Goal: Transaction & Acquisition: Purchase product/service

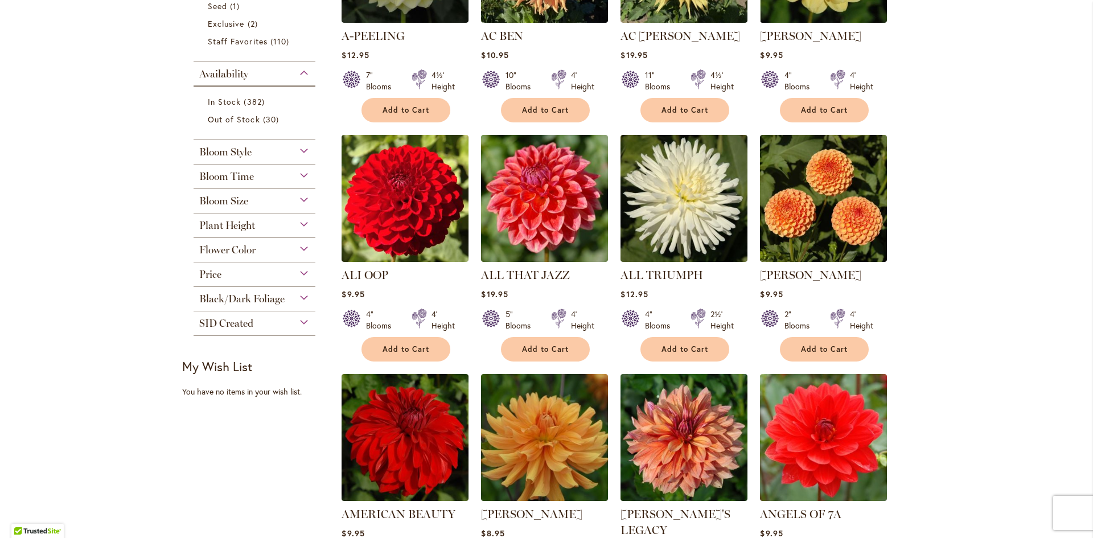
scroll to position [410, 0]
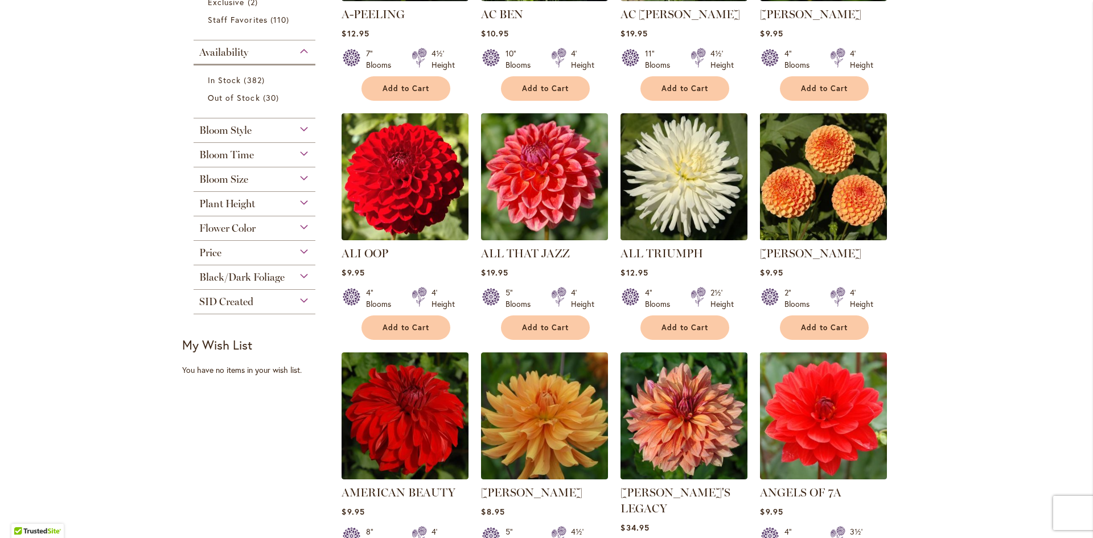
click at [806, 187] on img at bounding box center [823, 176] width 133 height 133
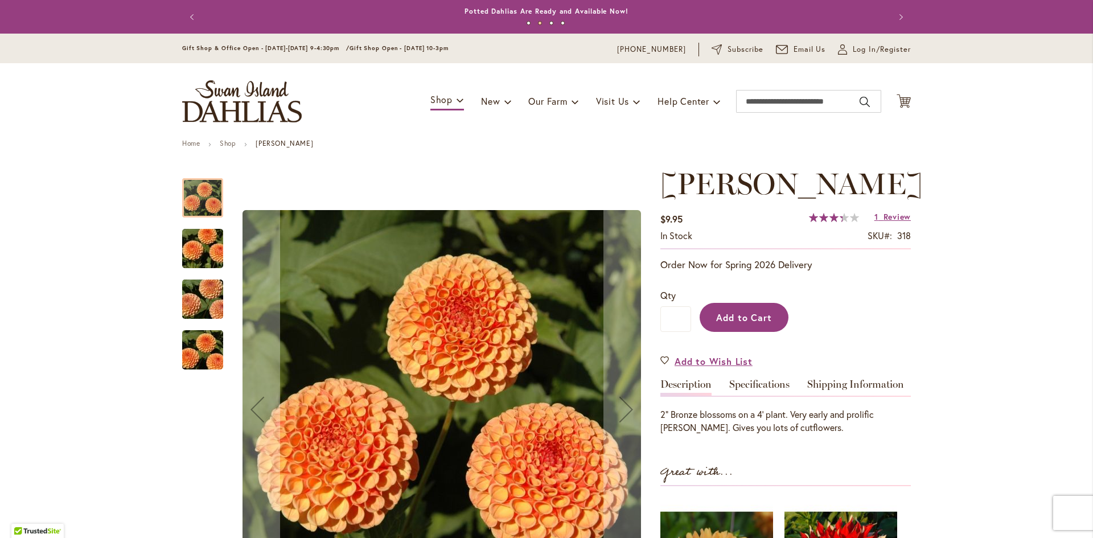
click at [737, 319] on span "Add to Cart" at bounding box center [744, 317] width 56 height 12
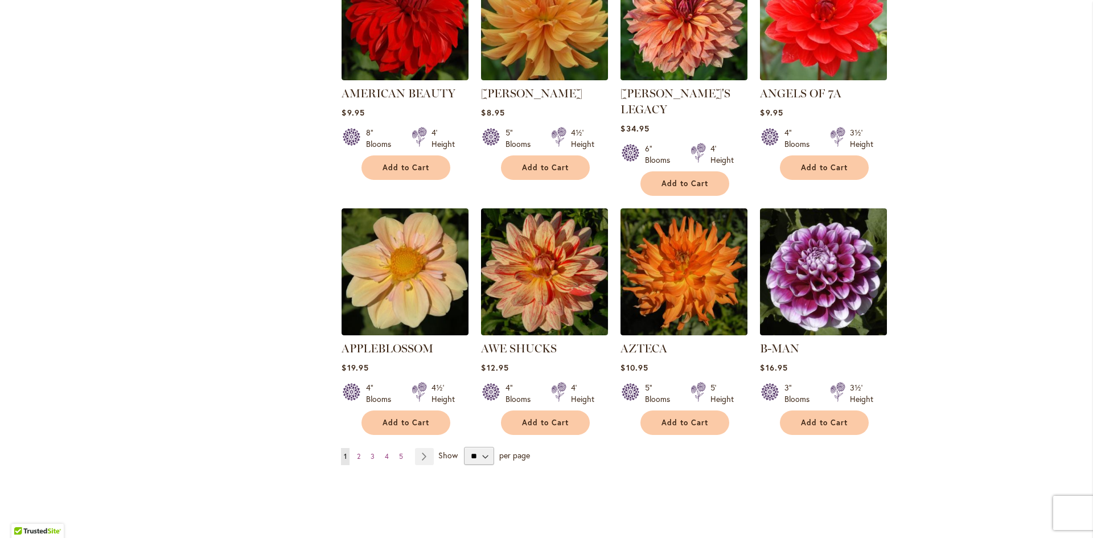
scroll to position [820, 0]
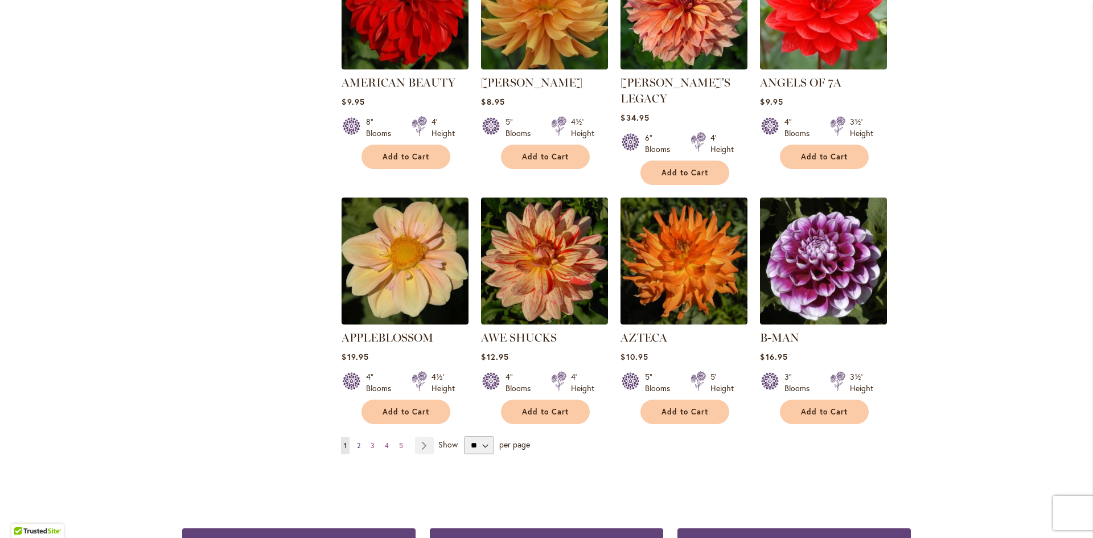
click at [357, 441] on span "2" at bounding box center [358, 445] width 3 height 9
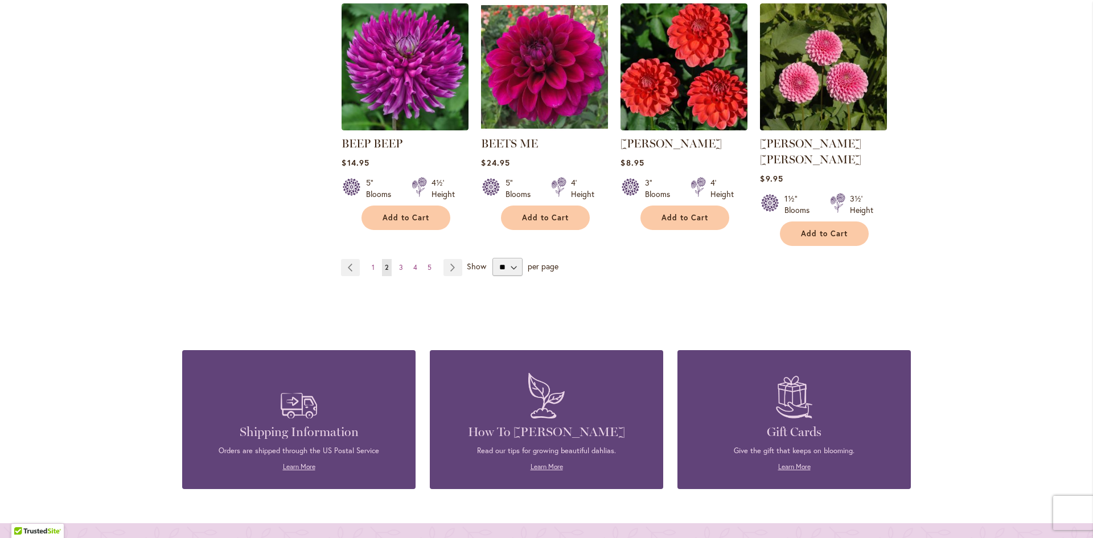
scroll to position [1048, 0]
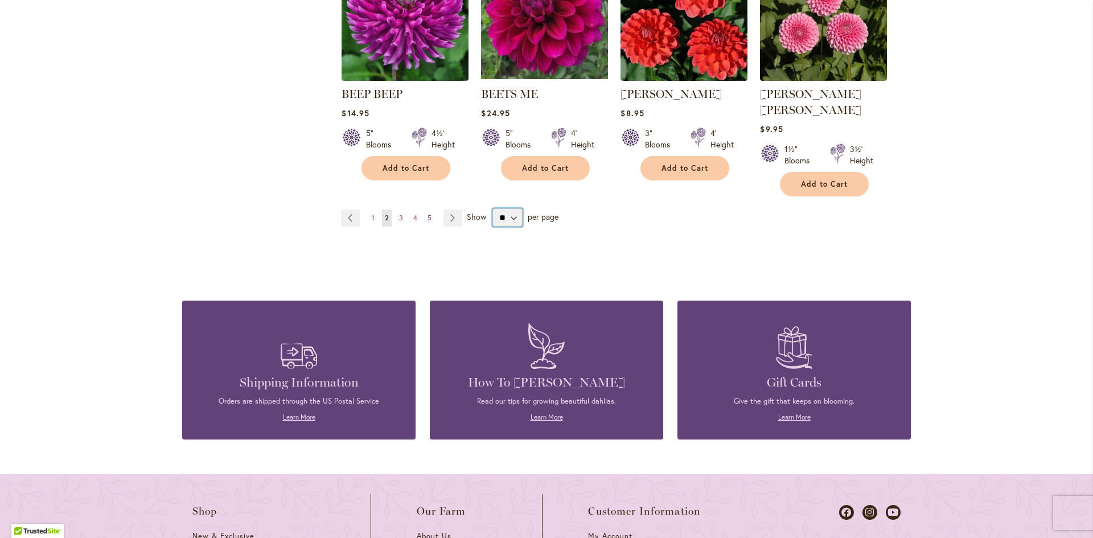
click at [509, 208] on select "** ** ** **" at bounding box center [508, 217] width 30 height 18
select select "**"
click at [493, 208] on select "** ** ** **" at bounding box center [508, 217] width 30 height 18
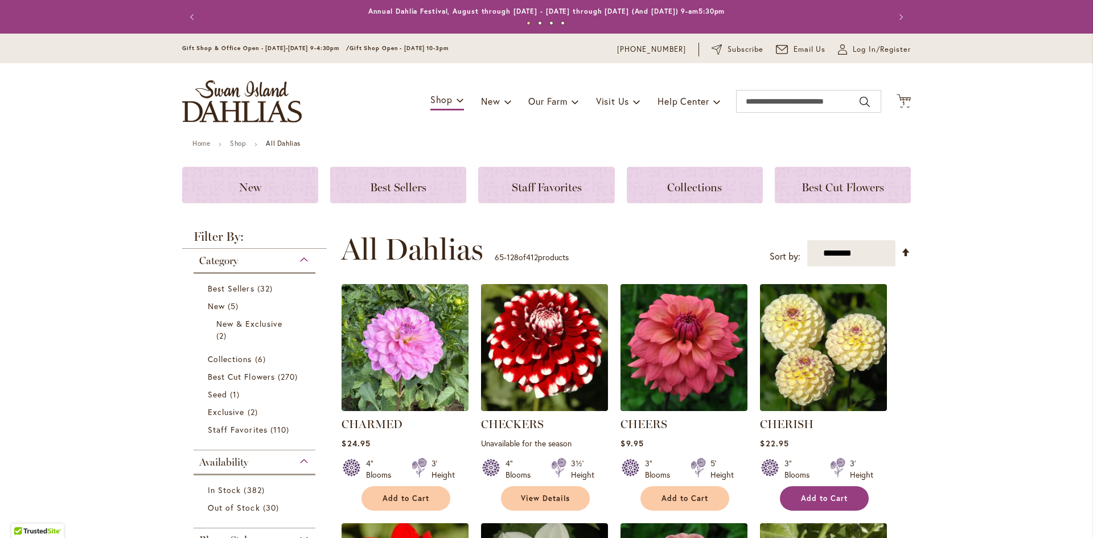
scroll to position [241, 0]
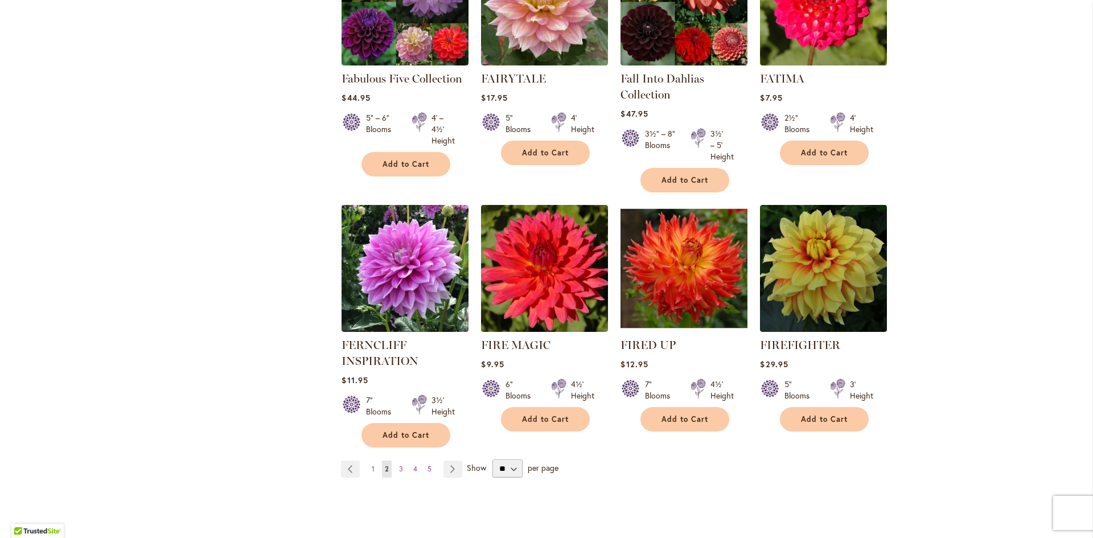
scroll to position [3862, 0]
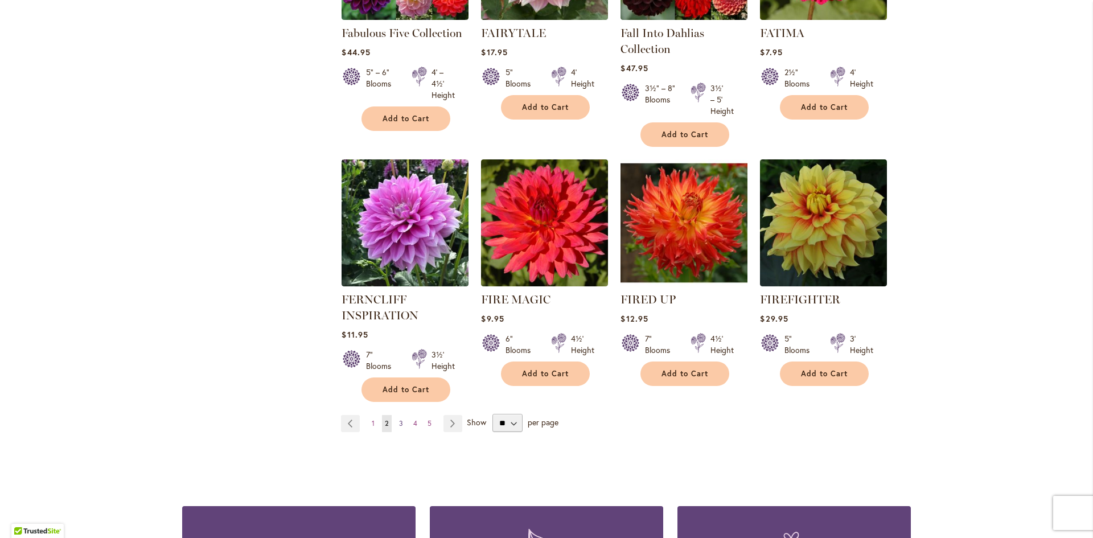
click at [399, 419] on span "3" at bounding box center [401, 423] width 4 height 9
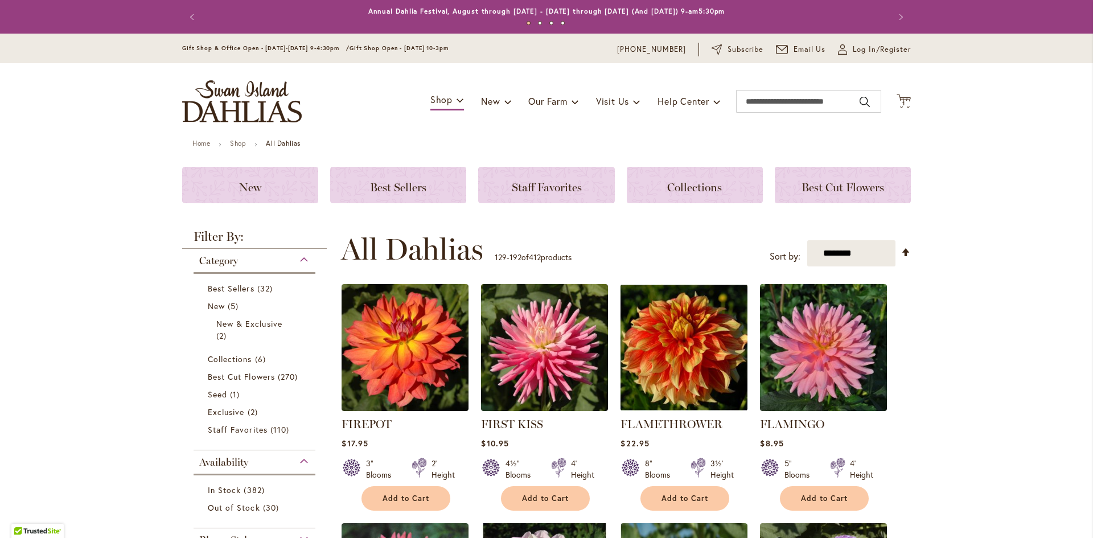
scroll to position [241, 0]
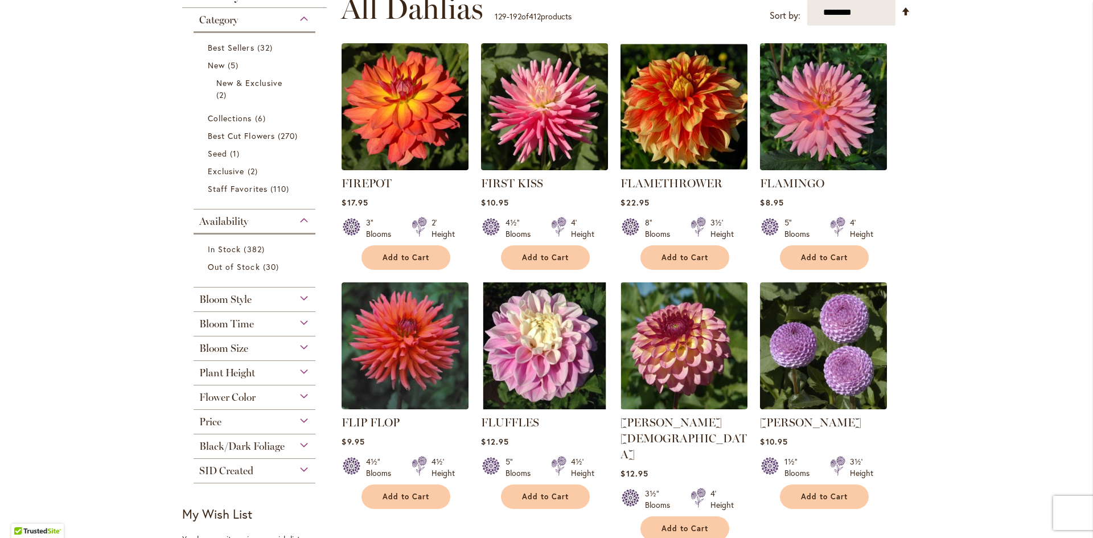
click at [260, 298] on div "Bloom Style" at bounding box center [255, 297] width 122 height 18
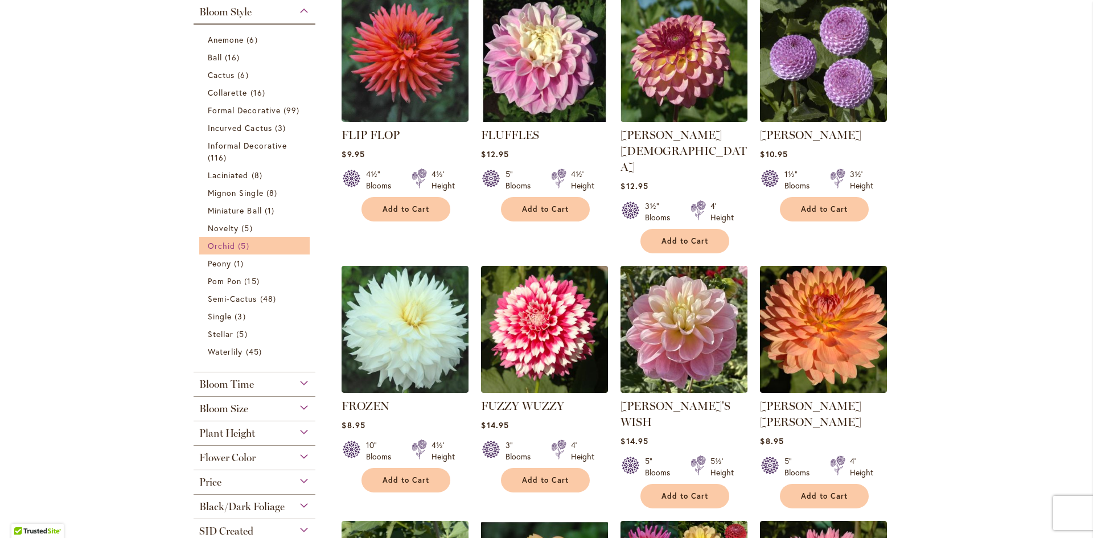
click at [256, 247] on link "Orchid 5 items" at bounding box center [256, 246] width 96 height 12
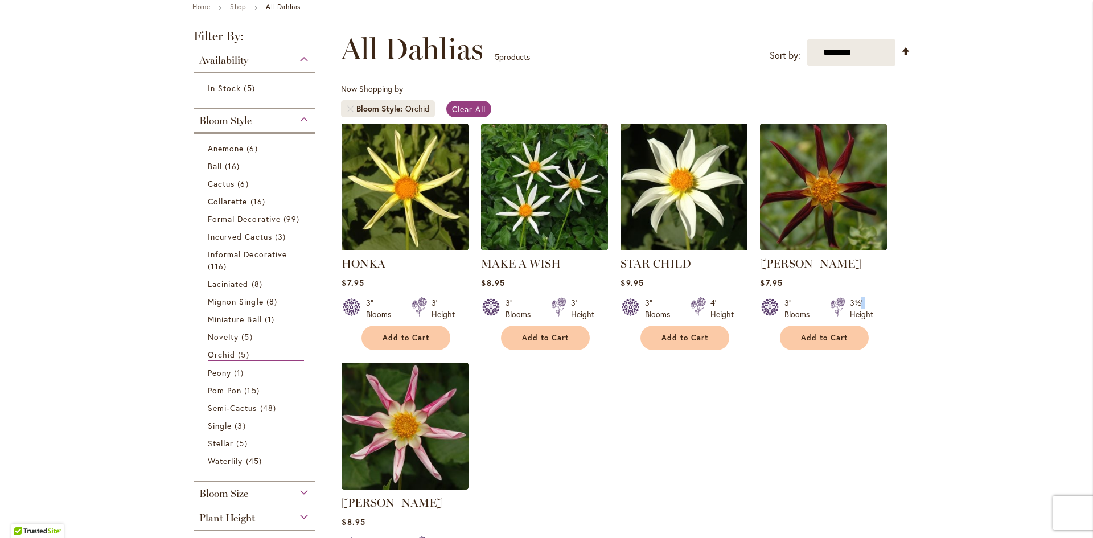
scroll to position [159, 0]
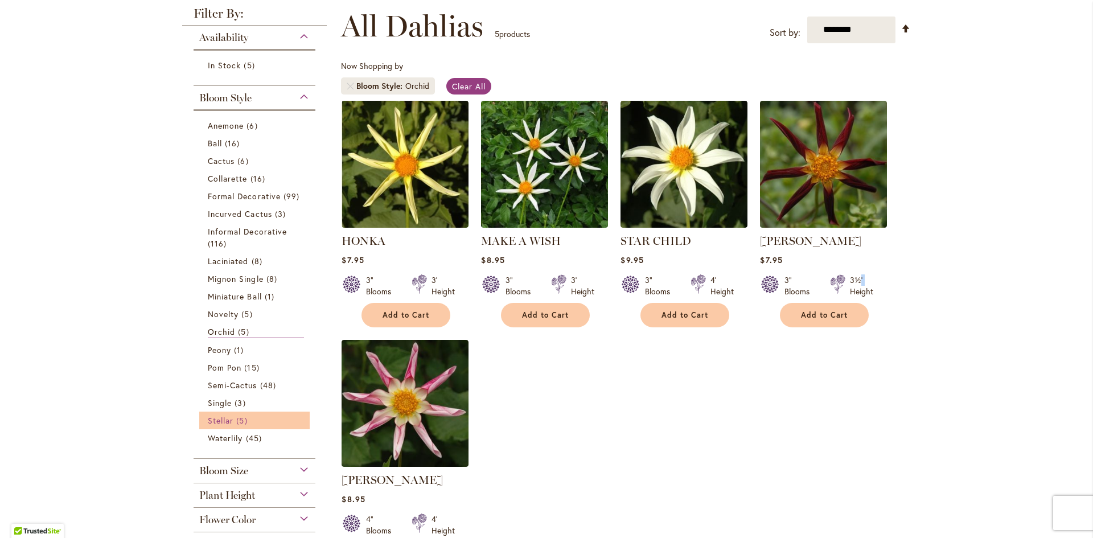
click at [223, 418] on span "Stellar" at bounding box center [221, 420] width 26 height 11
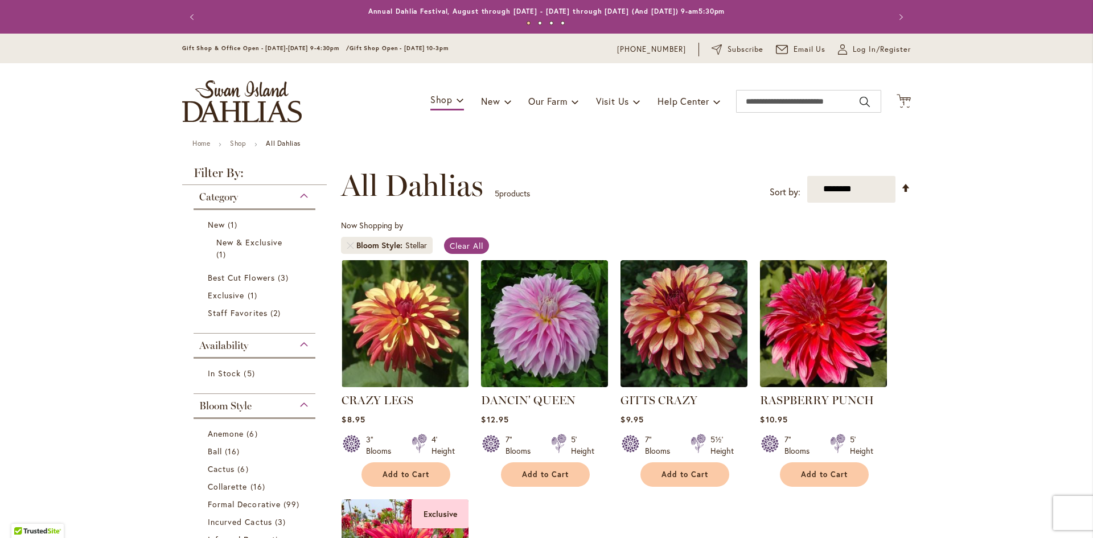
scroll to position [234, 0]
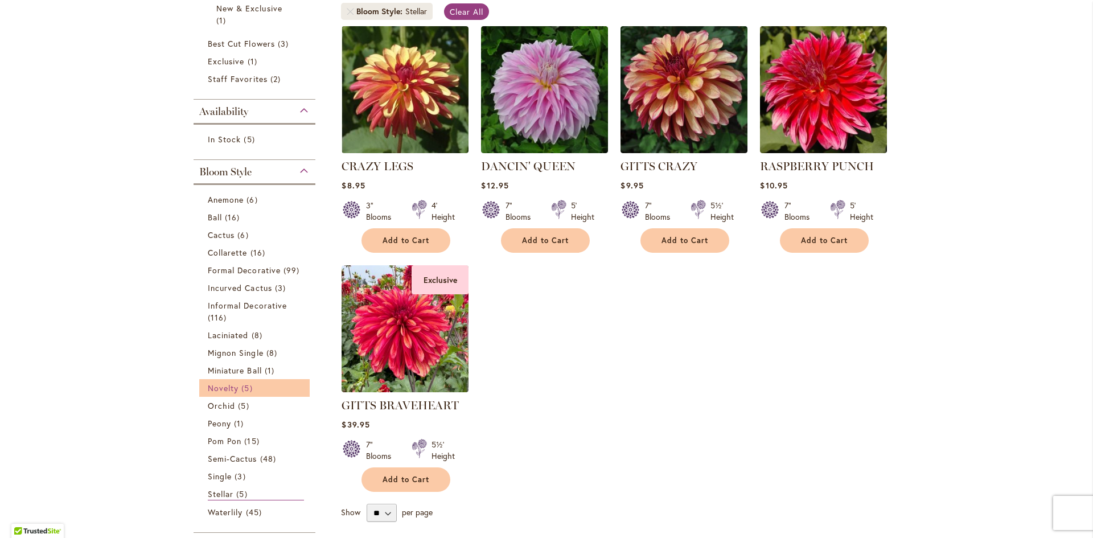
click at [229, 388] on span "Novelty" at bounding box center [223, 388] width 31 height 11
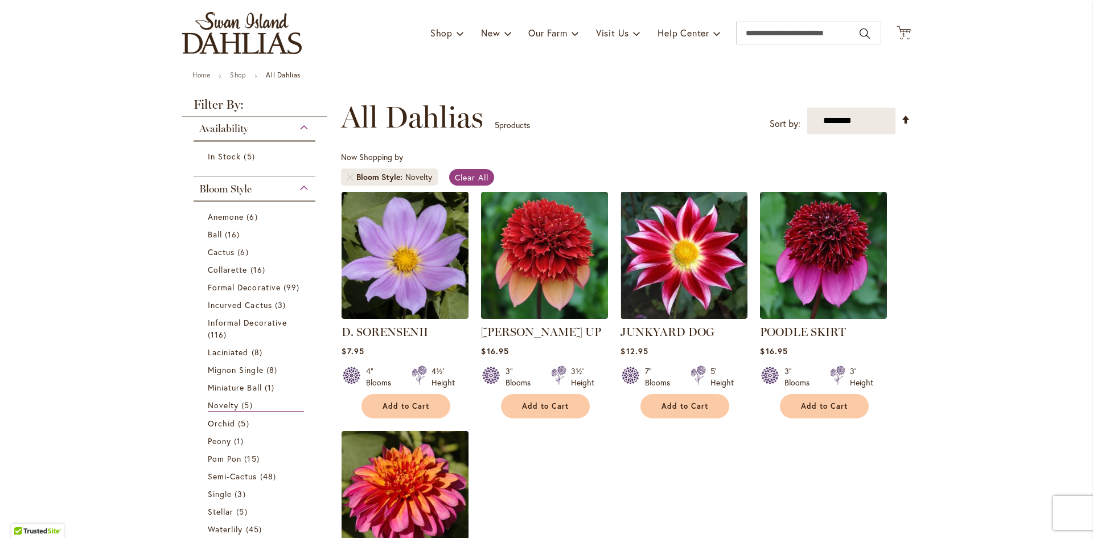
scroll to position [91, 0]
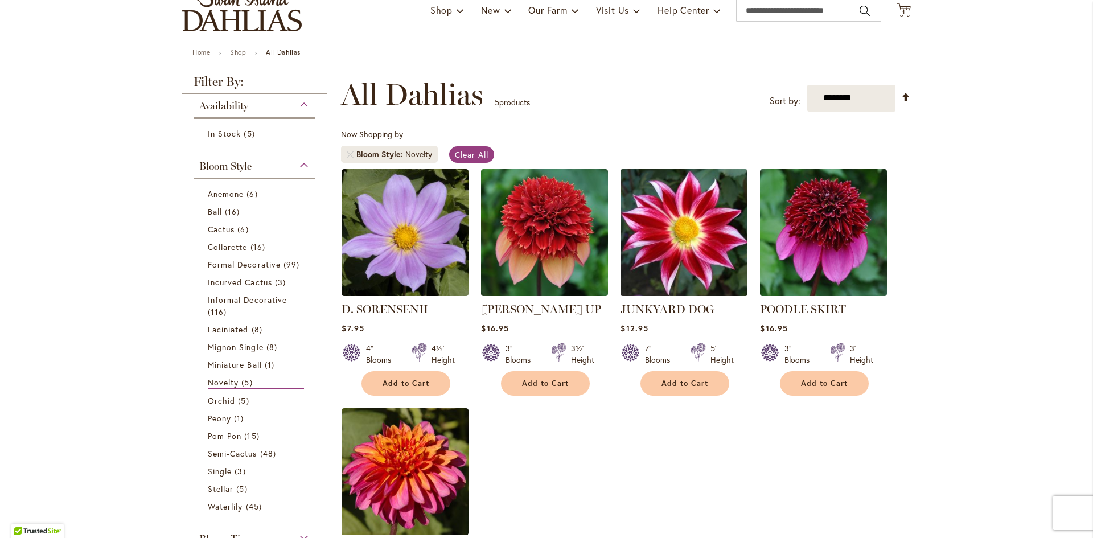
click at [701, 260] on img at bounding box center [684, 232] width 133 height 133
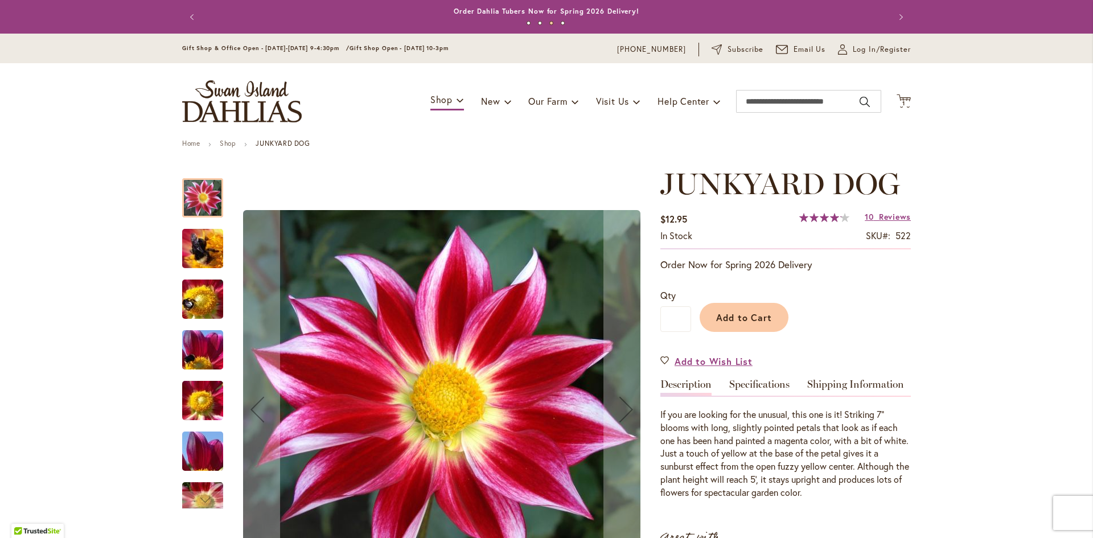
click at [748, 287] on div "Qty * Add to Cart" at bounding box center [785, 310] width 251 height 66
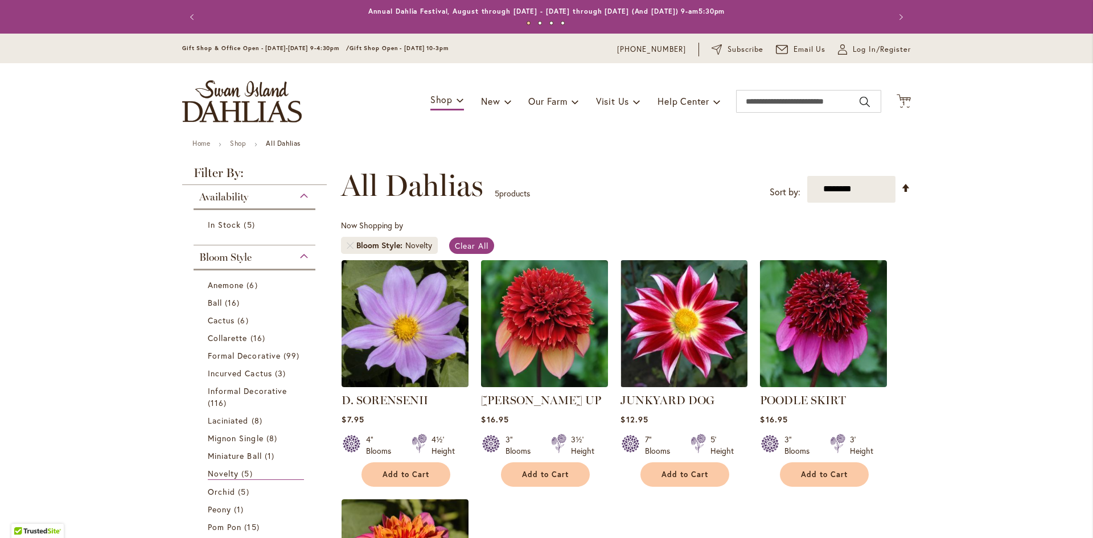
scroll to position [177, 0]
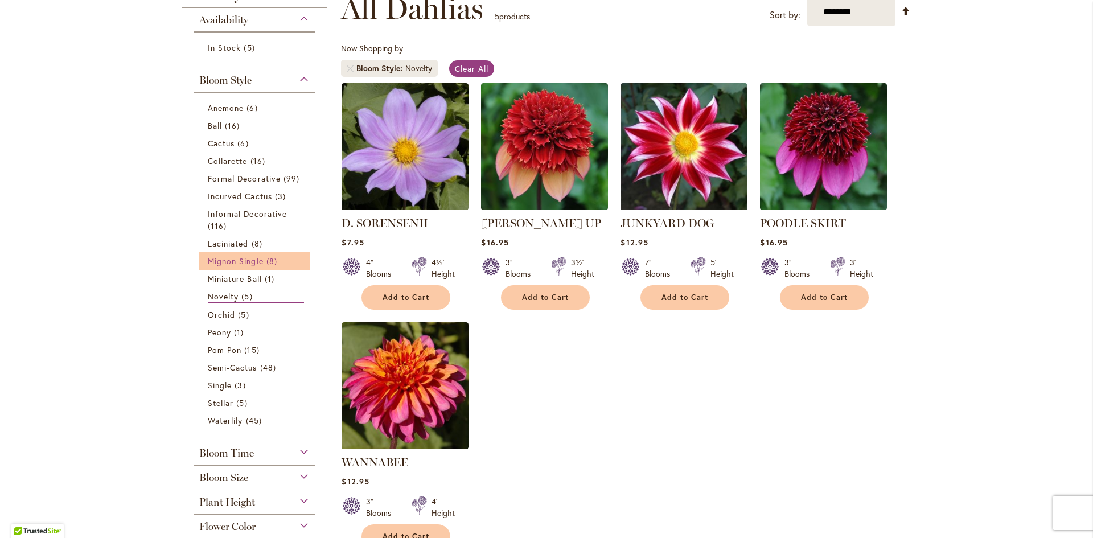
click at [242, 259] on span "Mignon Single" at bounding box center [236, 261] width 56 height 11
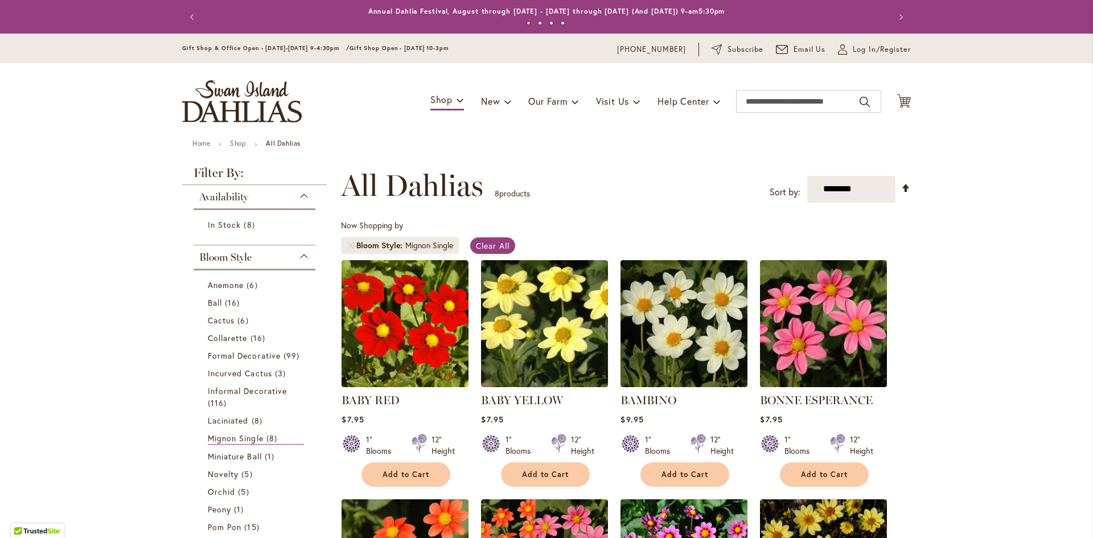
scroll to position [177, 0]
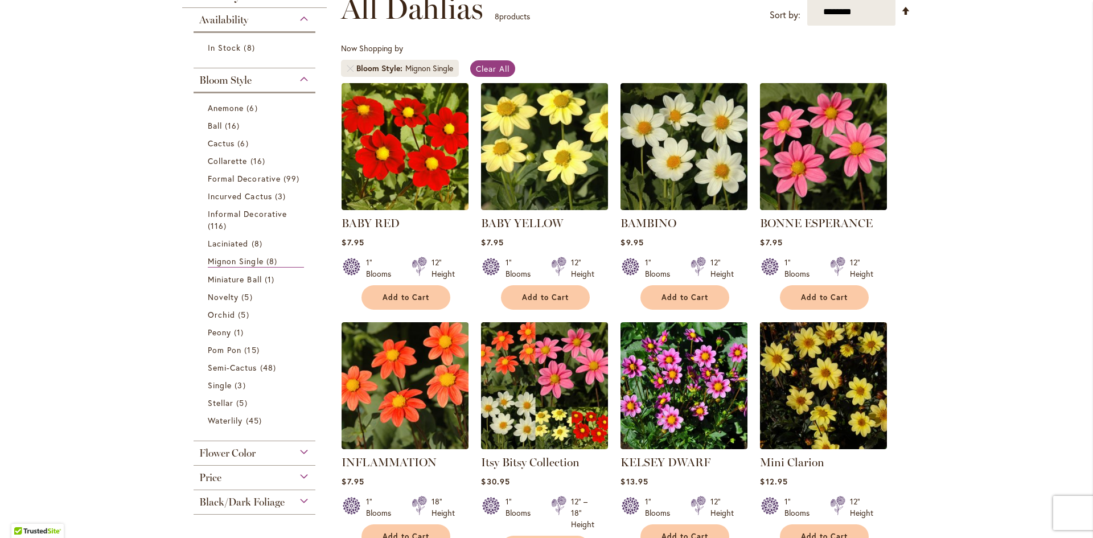
click at [126, 355] on div "Skip to Content Gift Shop & Office Open - [DATE]-[DATE] 9-4:30pm / Gift Shop Op…" at bounding box center [546, 512] width 1093 height 1311
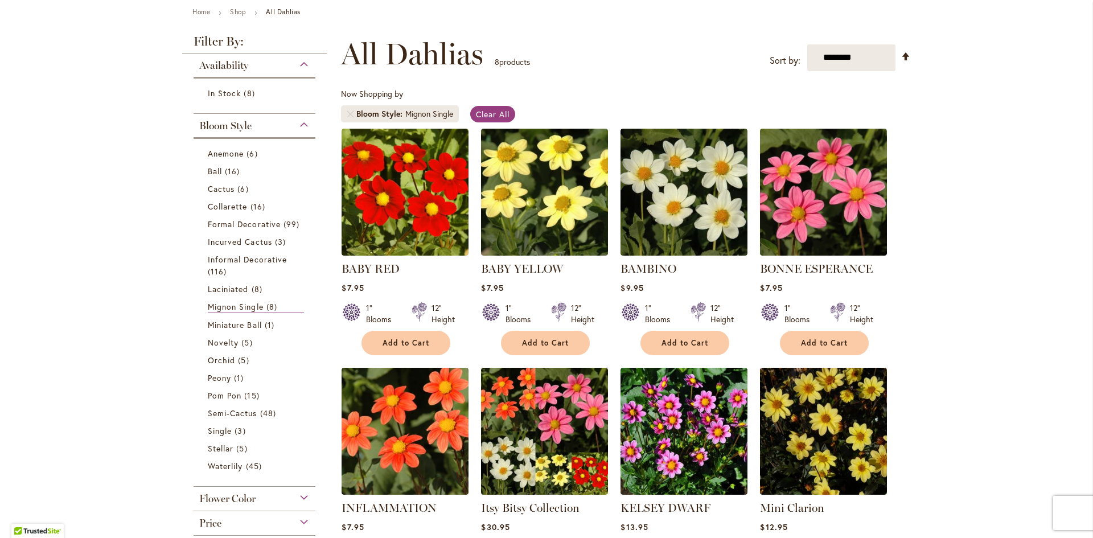
scroll to position [109, 0]
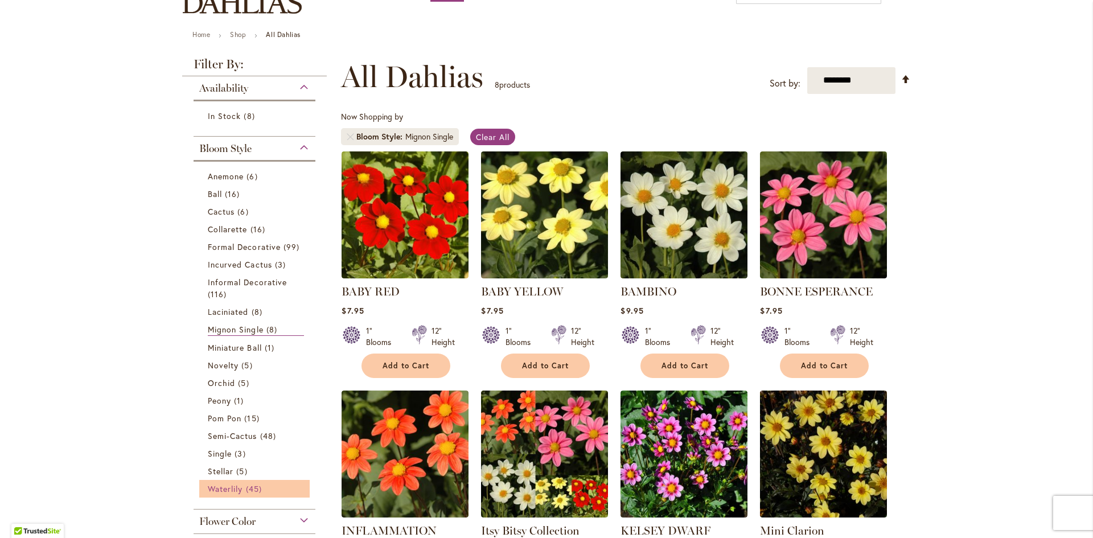
click at [224, 489] on span "Waterlily" at bounding box center [225, 488] width 35 height 11
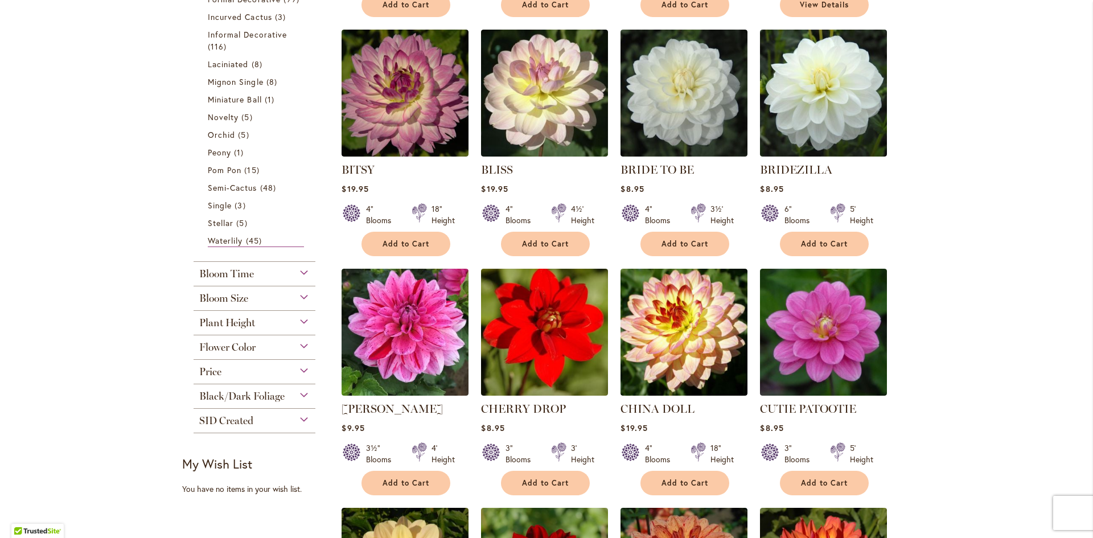
scroll to position [387, 0]
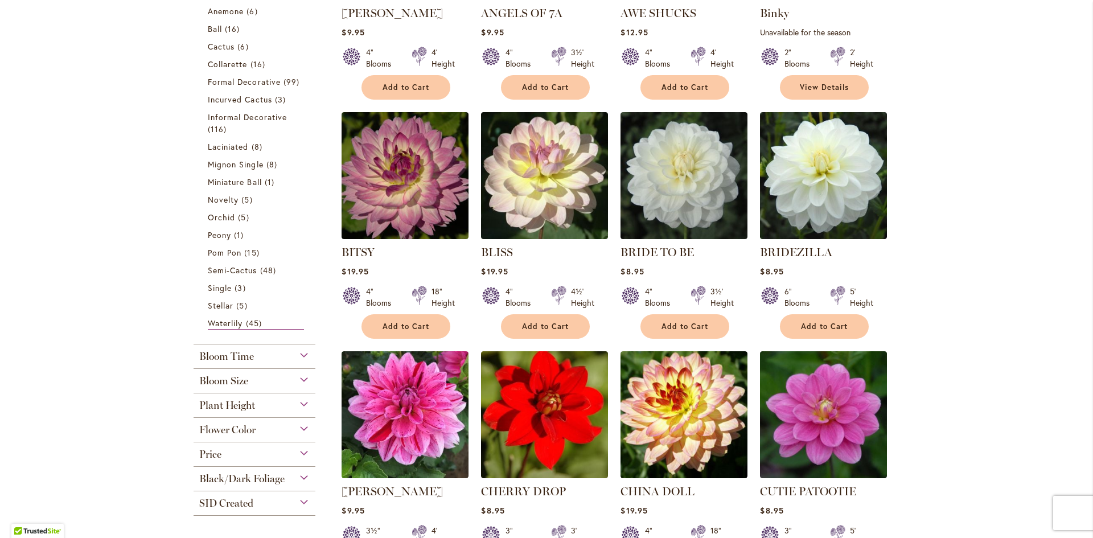
click at [236, 479] on span "Black/Dark Foliage" at bounding box center [241, 479] width 85 height 13
click at [244, 478] on span "Black/Dark Foliage" at bounding box center [241, 479] width 85 height 13
click at [301, 477] on div "Black/Dark Foliage" at bounding box center [255, 476] width 122 height 18
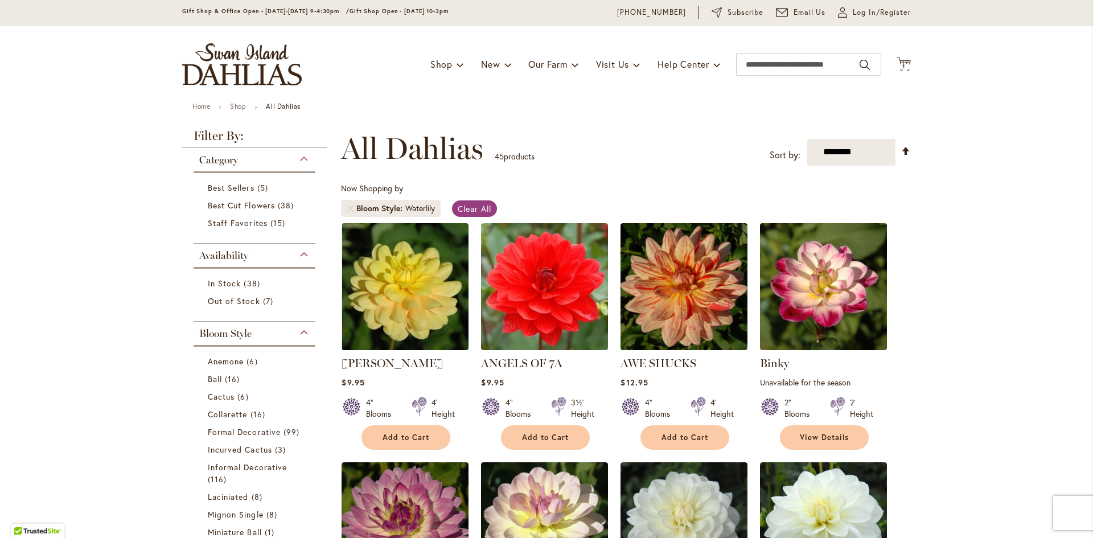
scroll to position [0, 0]
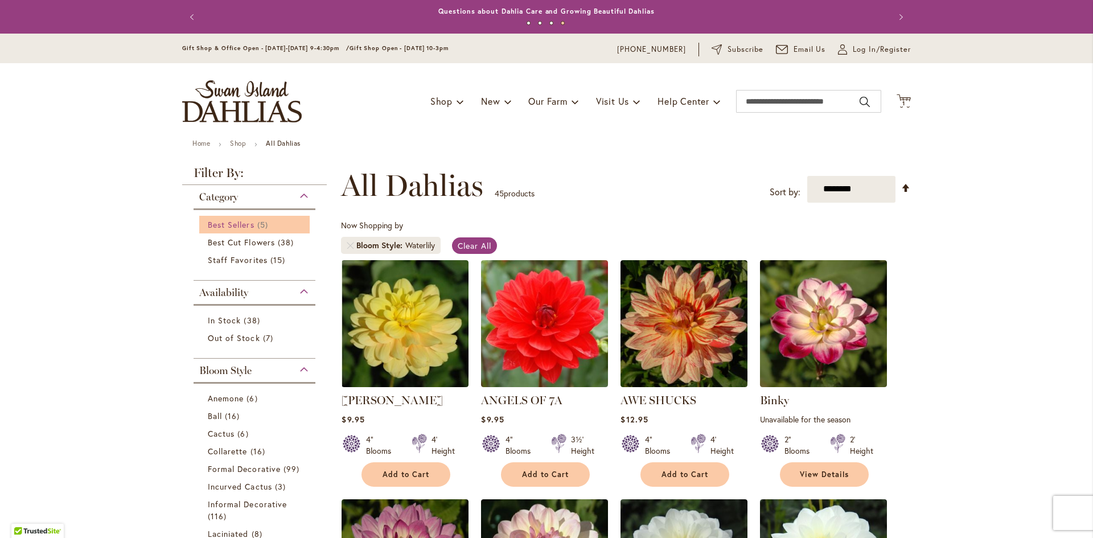
click at [243, 225] on span "Best Sellers" at bounding box center [231, 224] width 47 height 11
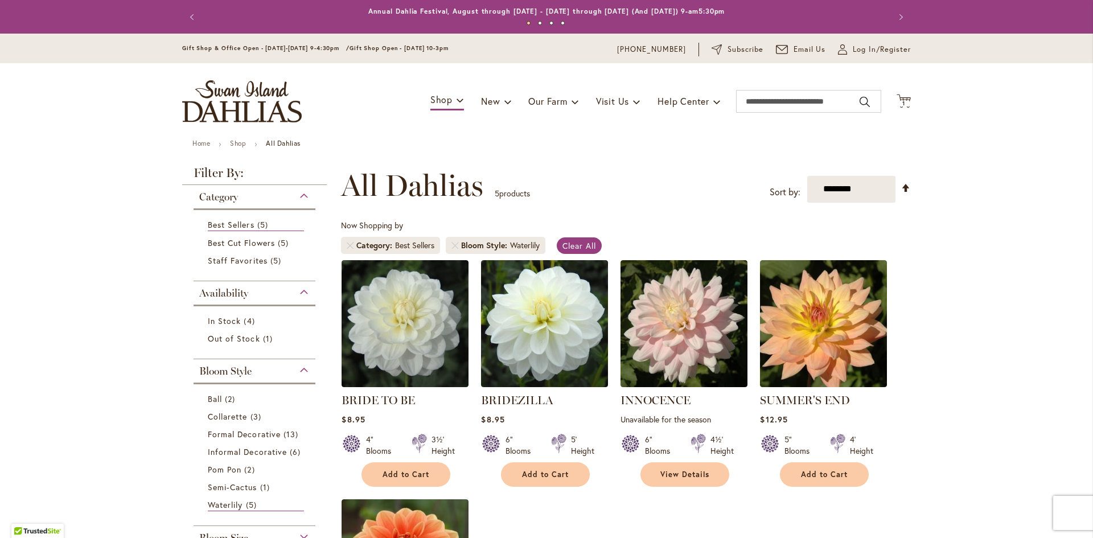
scroll to position [177, 0]
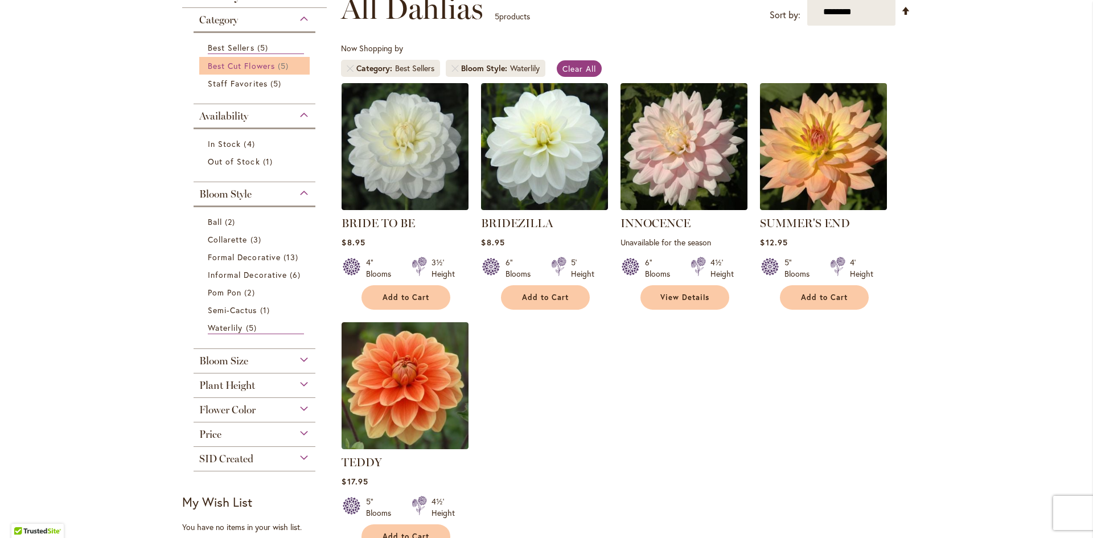
click at [249, 65] on span "Best Cut Flowers" at bounding box center [241, 65] width 67 height 11
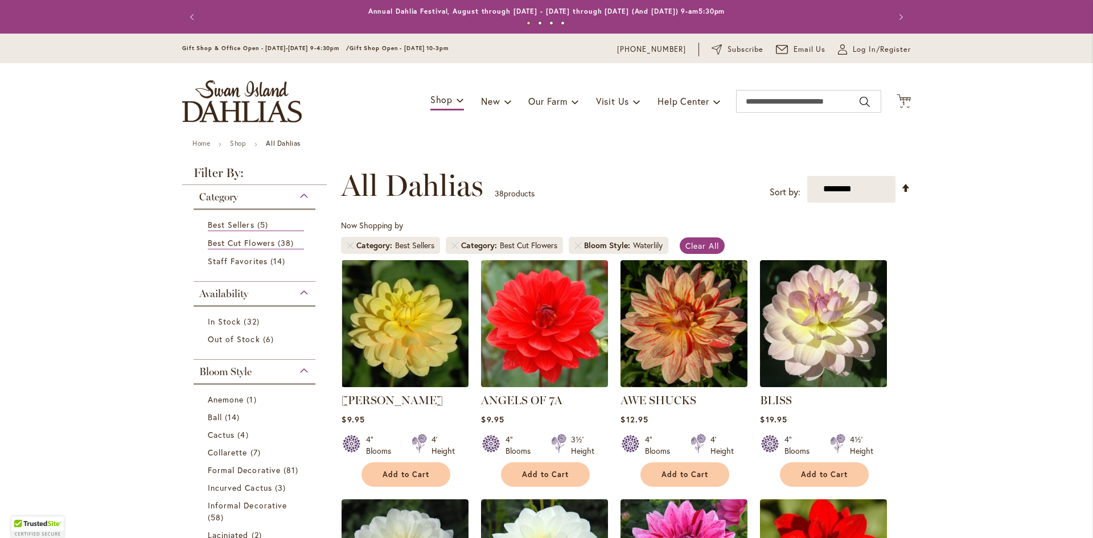
scroll to position [177, 0]
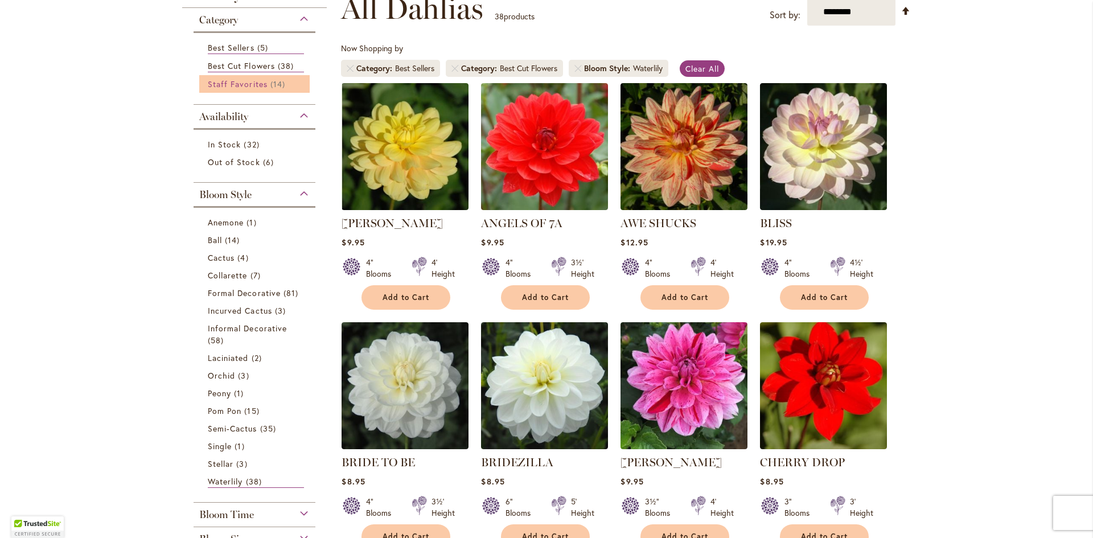
click at [249, 84] on span "Staff Favorites" at bounding box center [238, 84] width 60 height 11
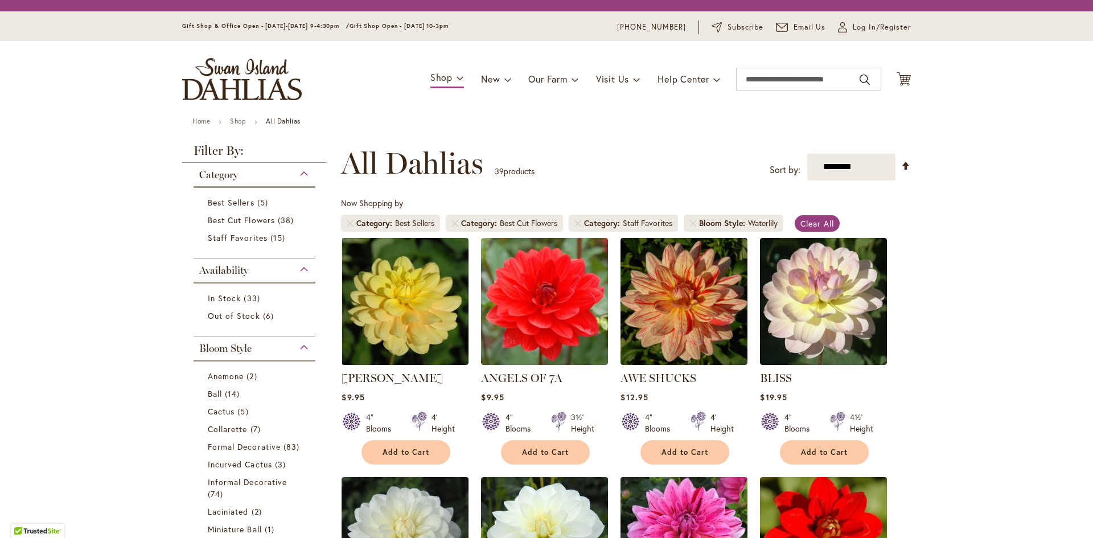
scroll to position [177, 0]
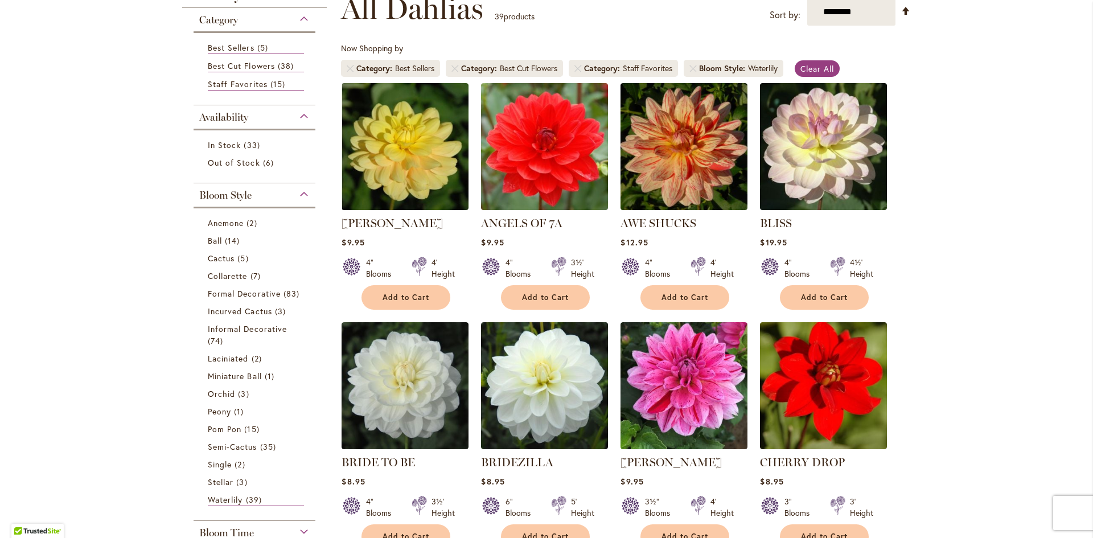
click at [223, 375] on span "Miniature Ball" at bounding box center [235, 376] width 54 height 11
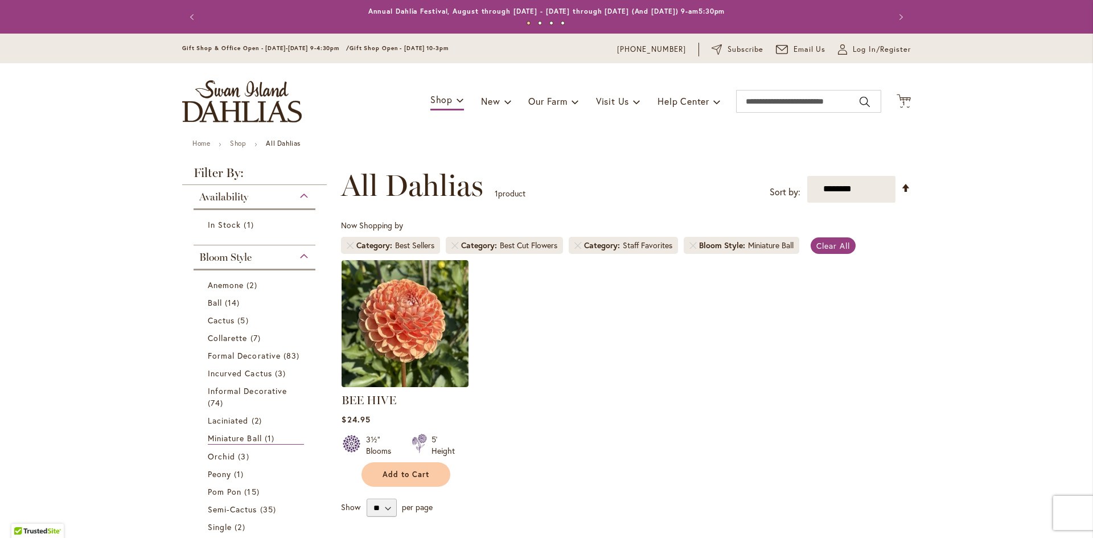
scroll to position [177, 0]
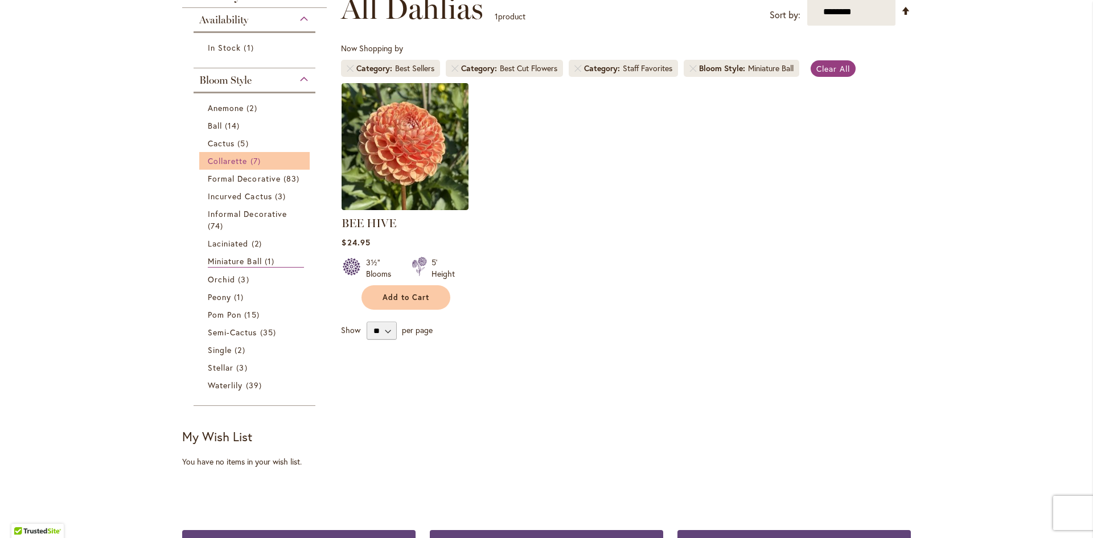
click at [214, 161] on span "Collarette" at bounding box center [228, 160] width 40 height 11
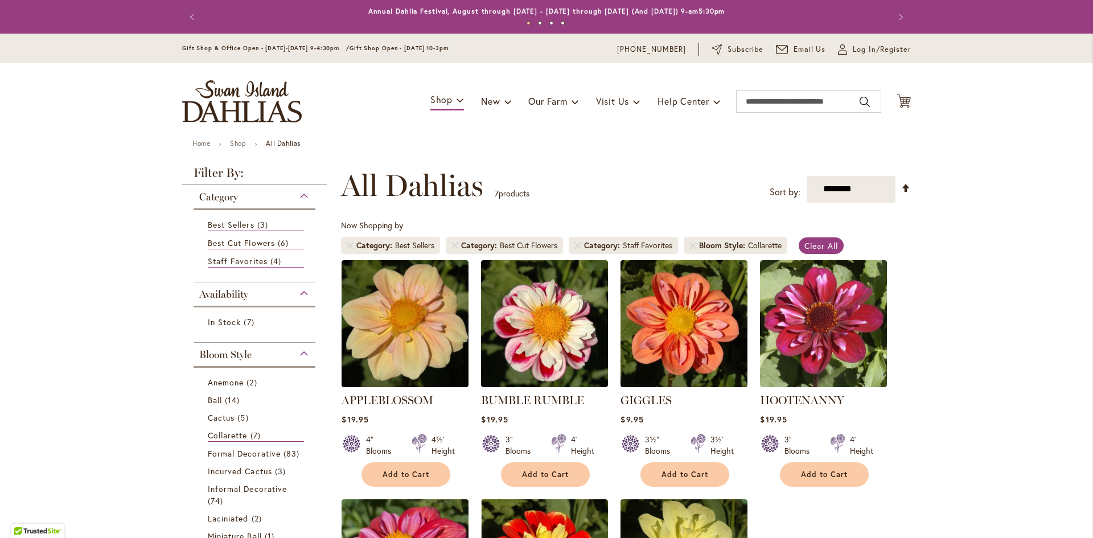
scroll to position [177, 0]
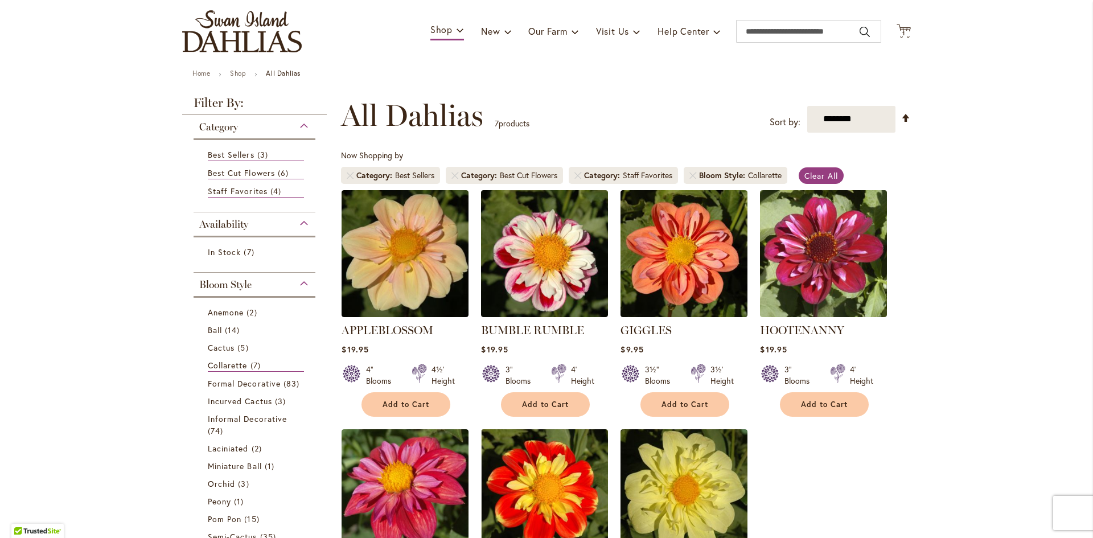
scroll to position [0, 0]
